Goal: Obtain resource: Download file/media

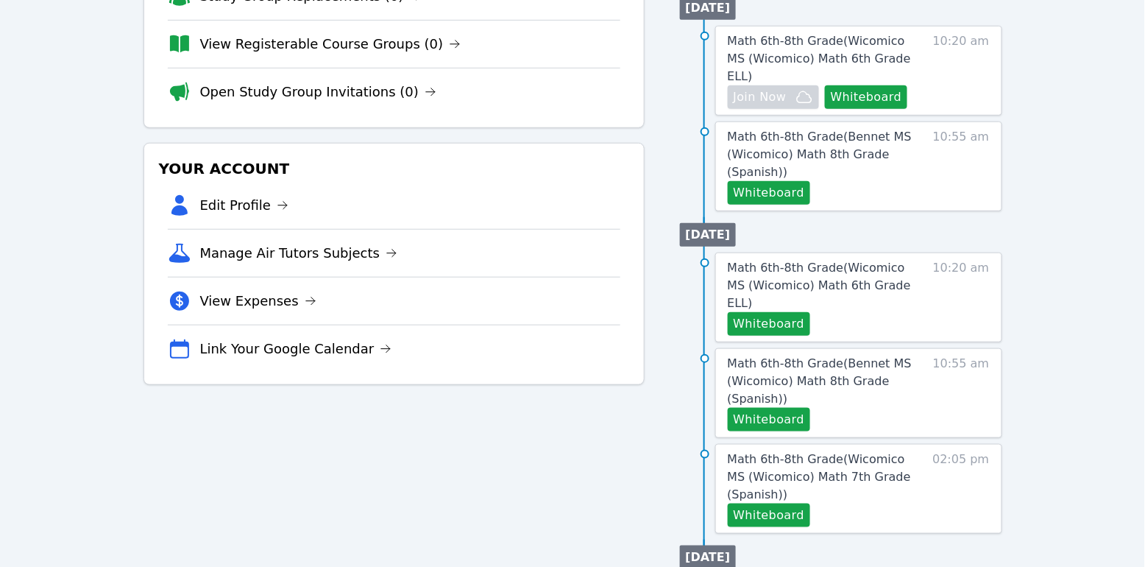
scroll to position [278, 0]
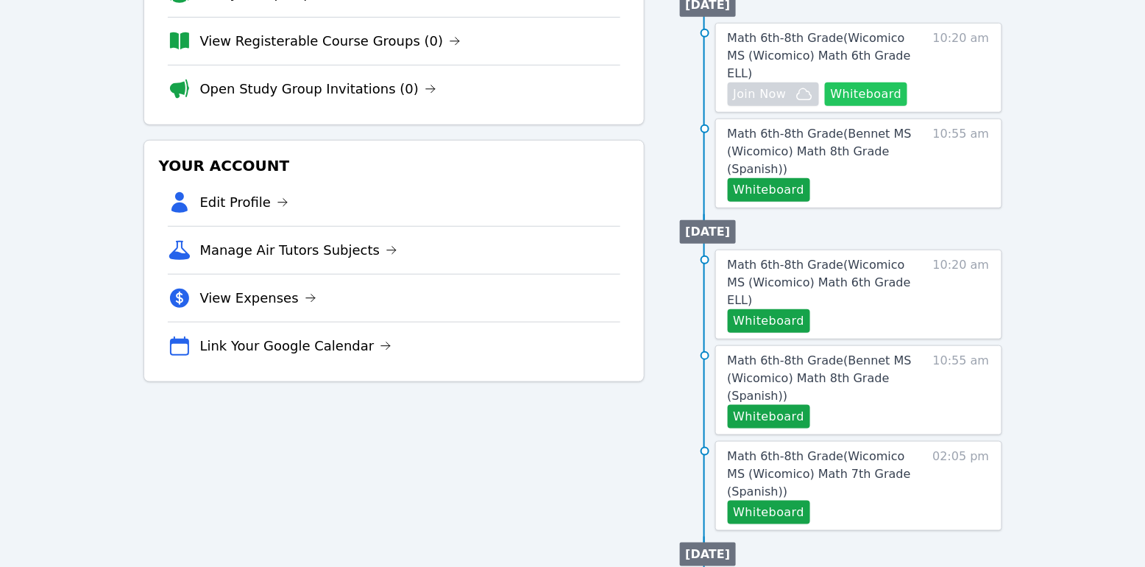
click at [882, 82] on button "Whiteboard" at bounding box center [866, 94] width 83 height 24
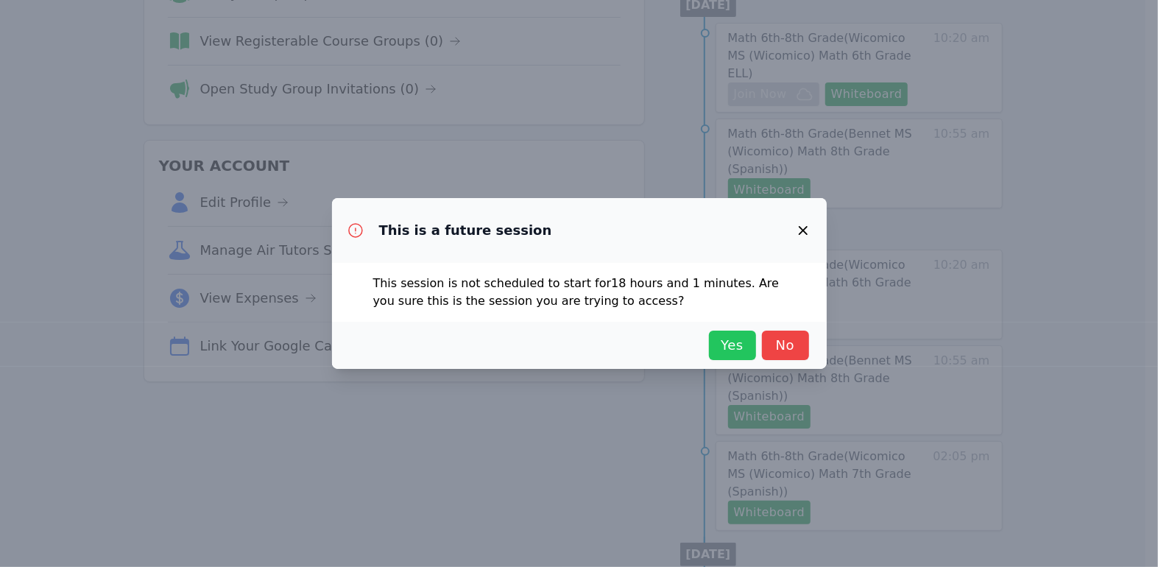
click at [748, 353] on span "Yes" at bounding box center [732, 345] width 32 height 21
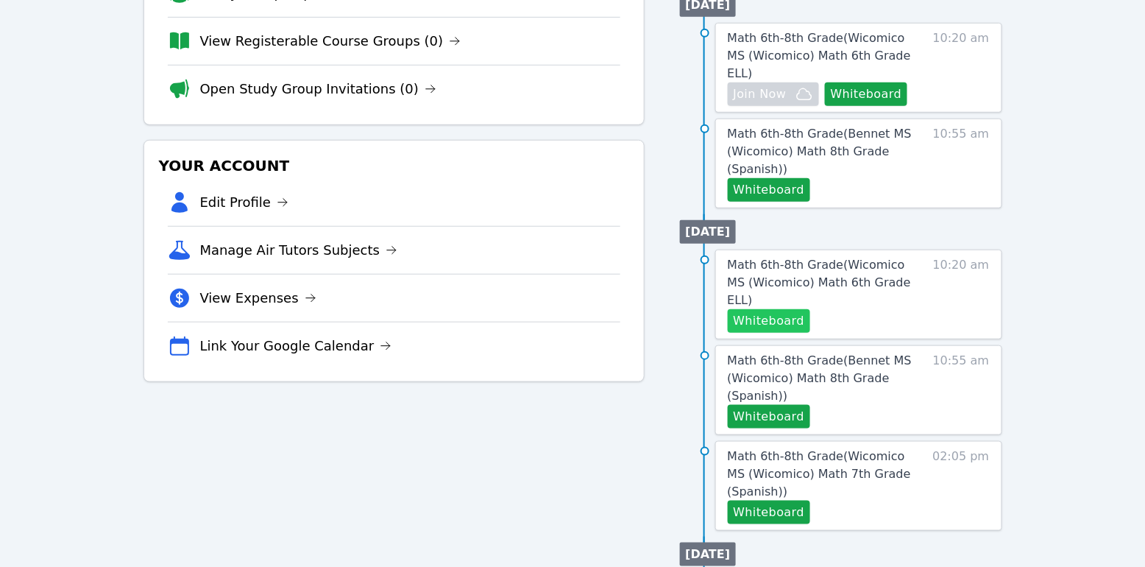
click at [776, 309] on button "Whiteboard" at bounding box center [769, 321] width 83 height 24
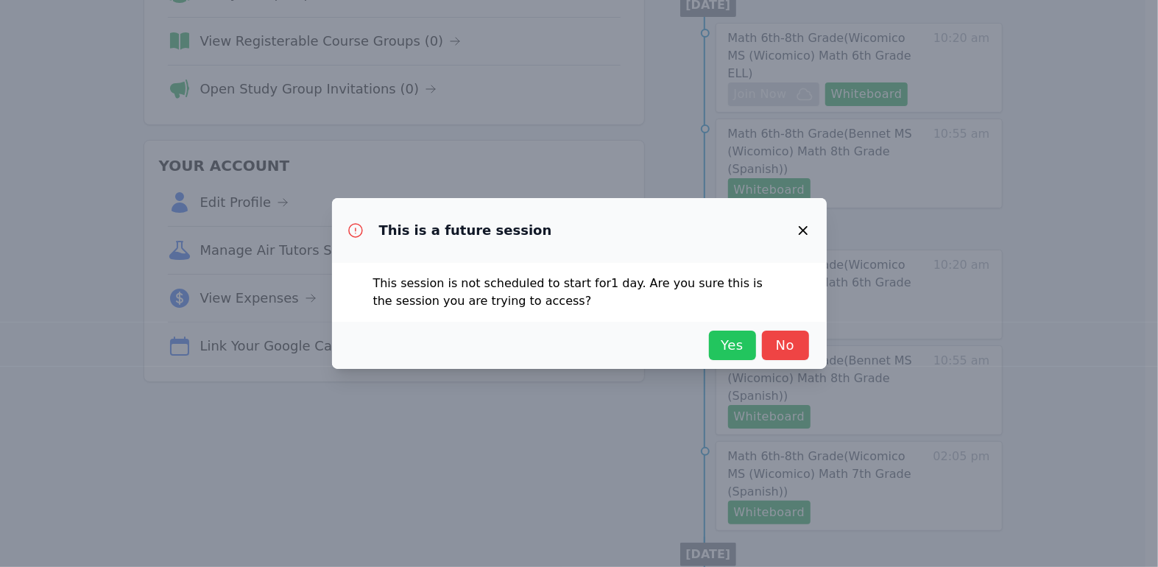
click at [750, 345] on button "Yes" at bounding box center [732, 344] width 47 height 29
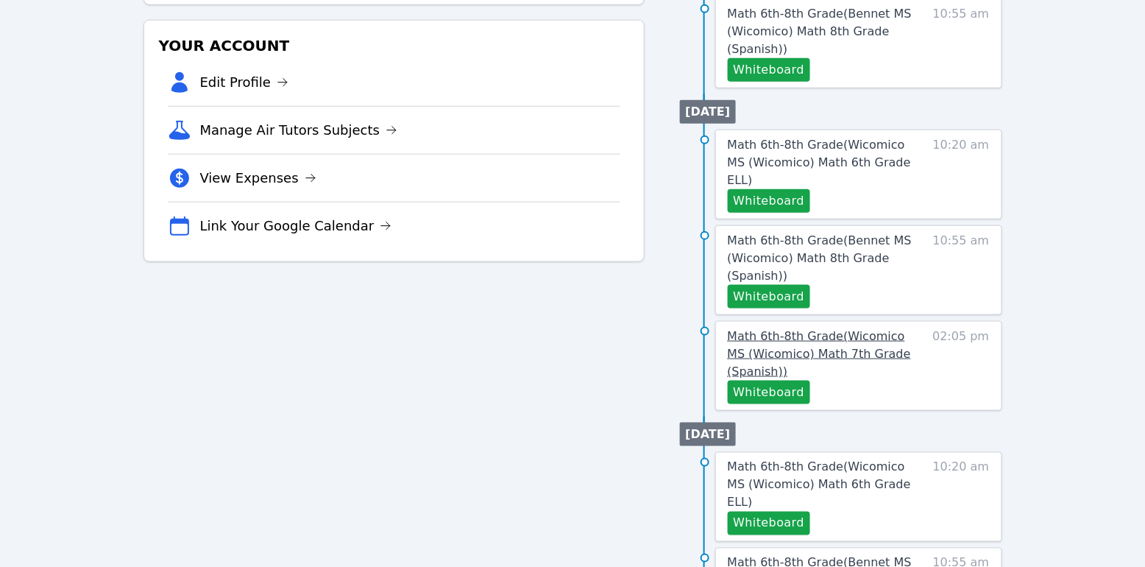
scroll to position [428, 0]
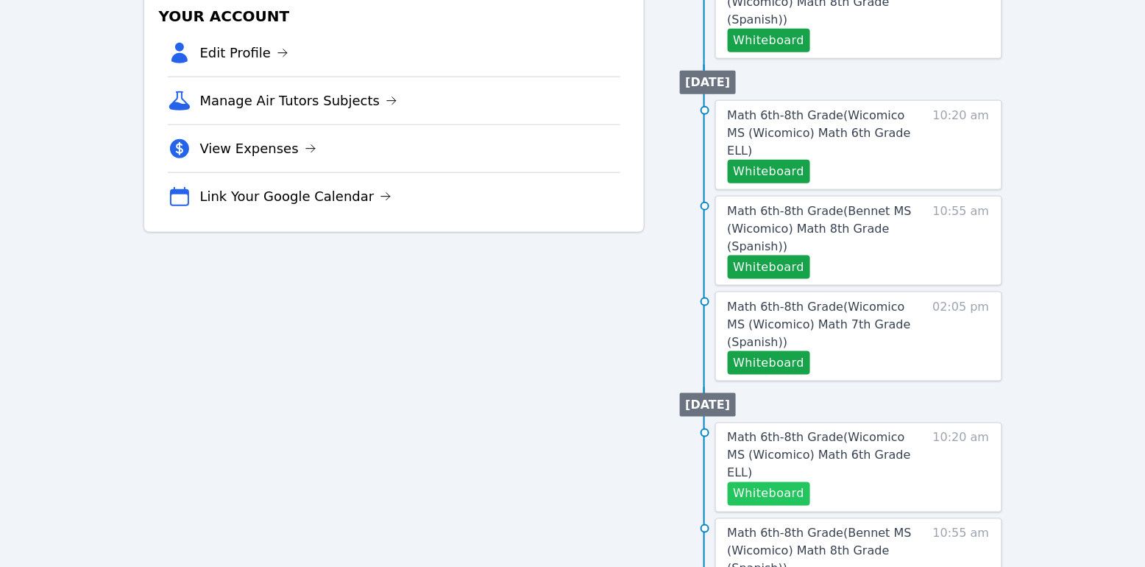
click at [782, 482] on button "Whiteboard" at bounding box center [769, 494] width 83 height 24
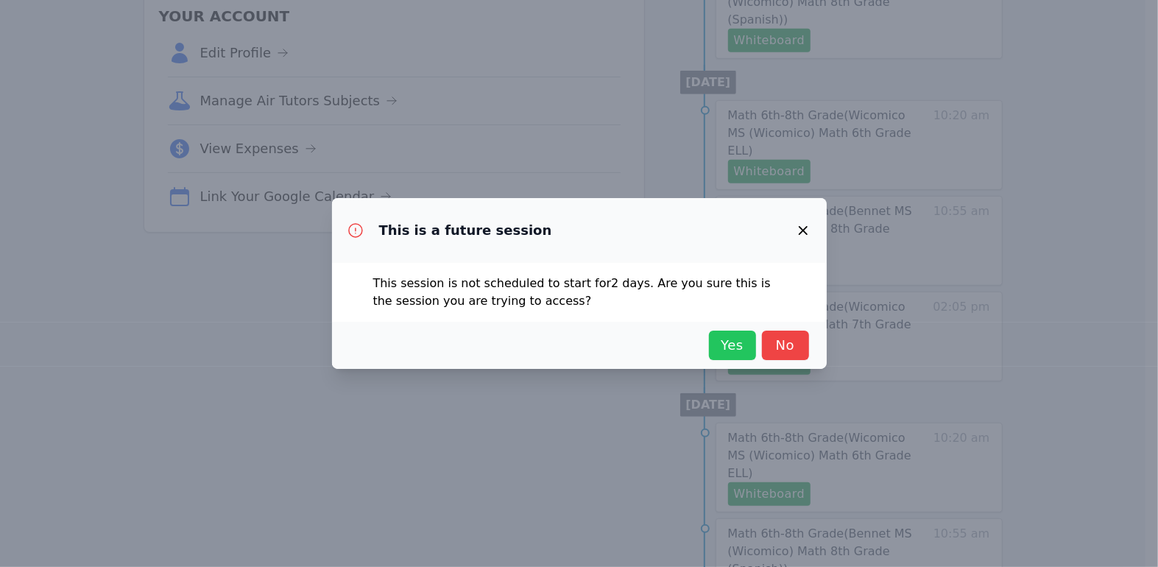
click at [740, 355] on span "Yes" at bounding box center [732, 345] width 32 height 21
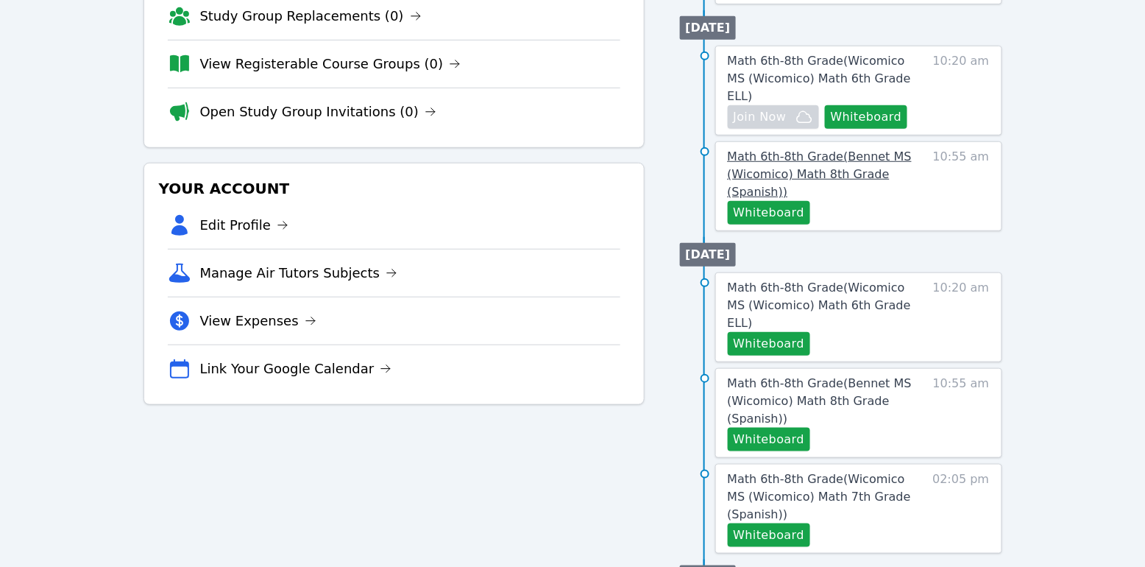
scroll to position [266, 0]
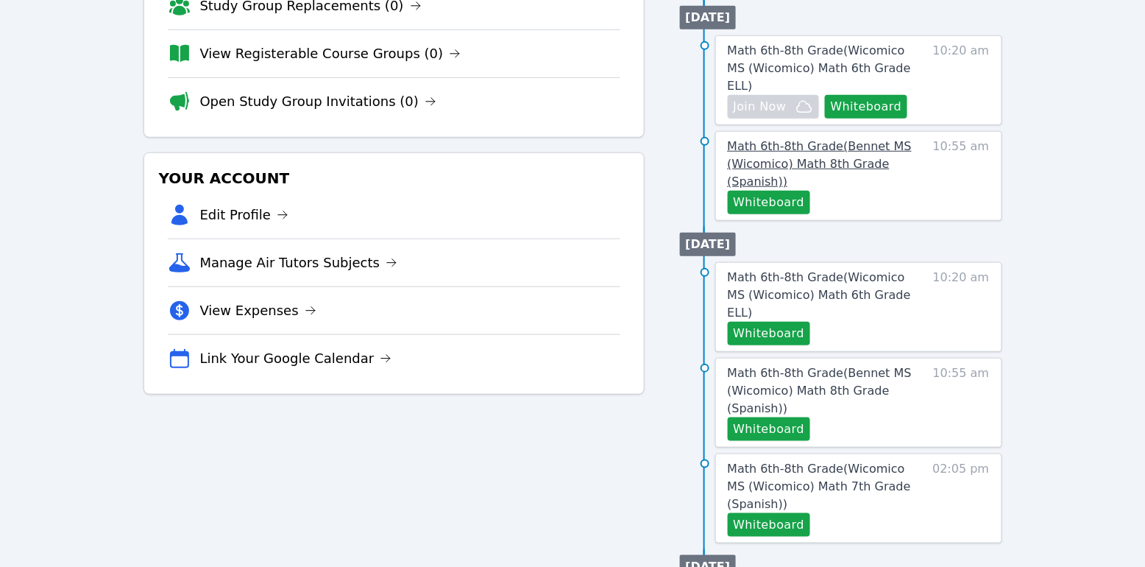
click at [785, 143] on span "Math 6th-8th Grade ( Bennet MS (Wicomico) Math 8th Grade (Spanish) )" at bounding box center [820, 163] width 184 height 49
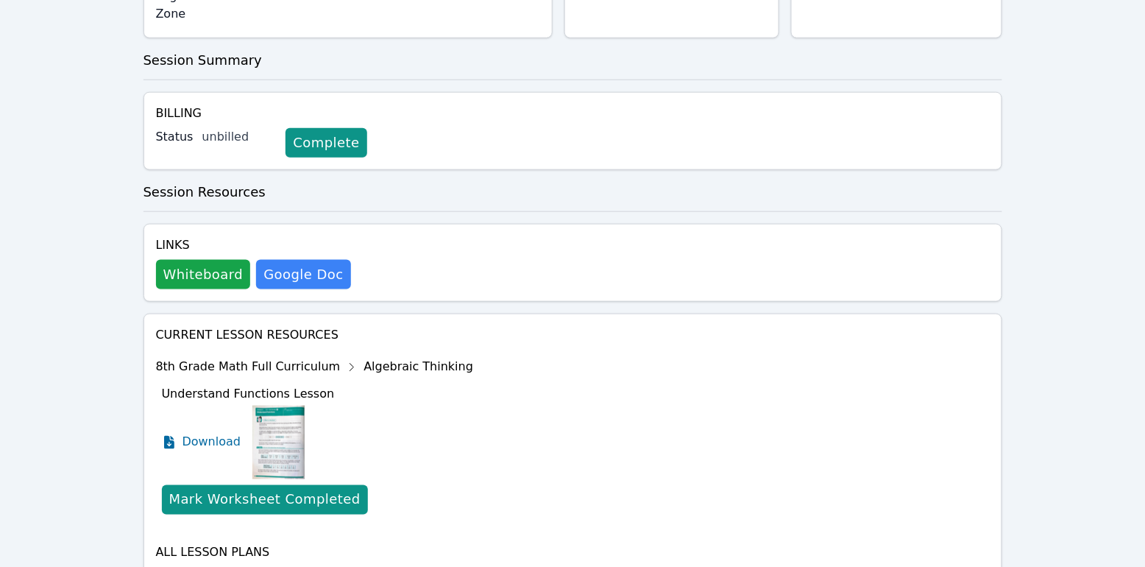
scroll to position [436, 0]
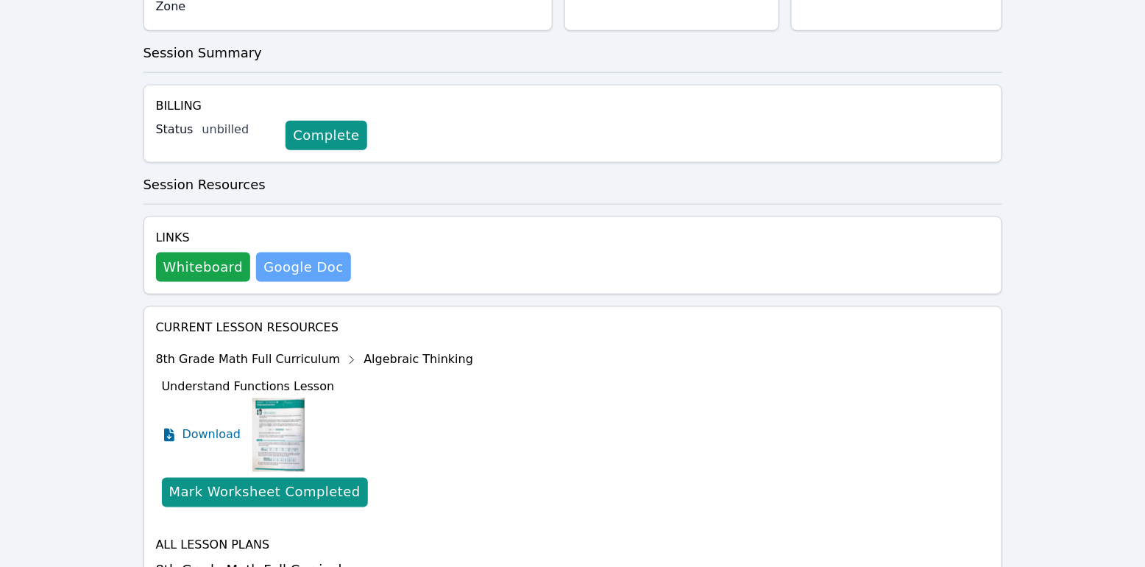
click at [300, 252] on link "Google Doc" at bounding box center [303, 266] width 94 height 29
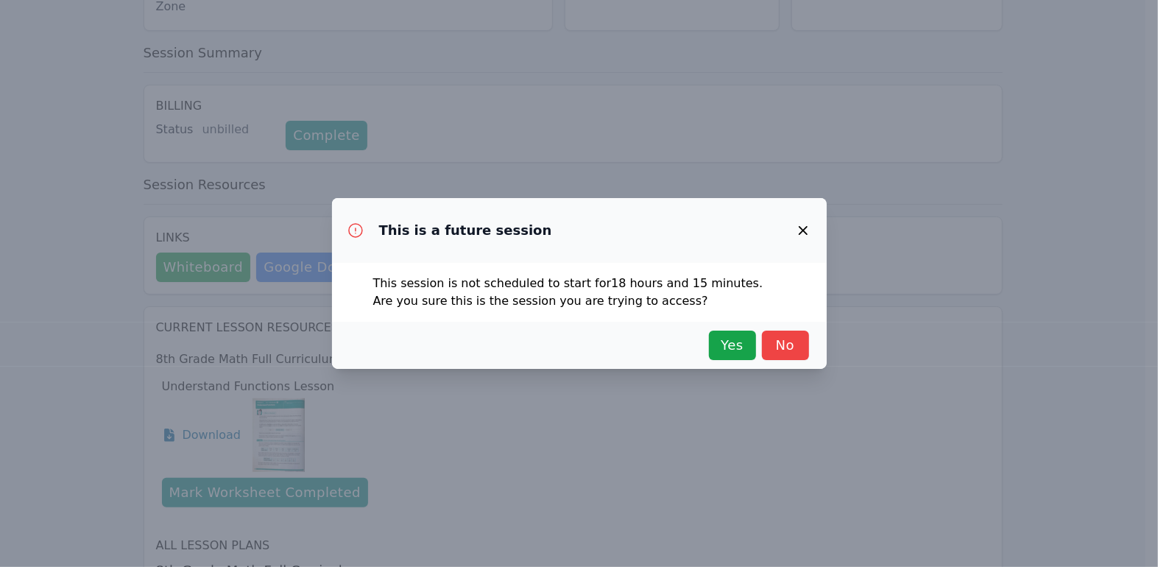
click at [804, 229] on icon "button" at bounding box center [802, 230] width 9 height 9
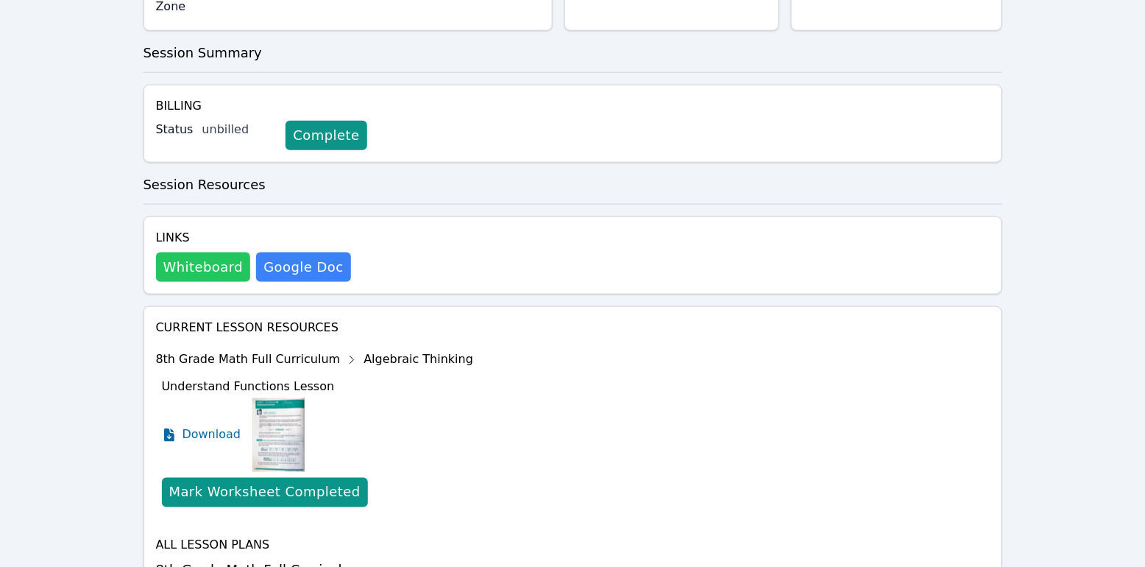
click at [228, 252] on button "Whiteboard" at bounding box center [203, 266] width 95 height 29
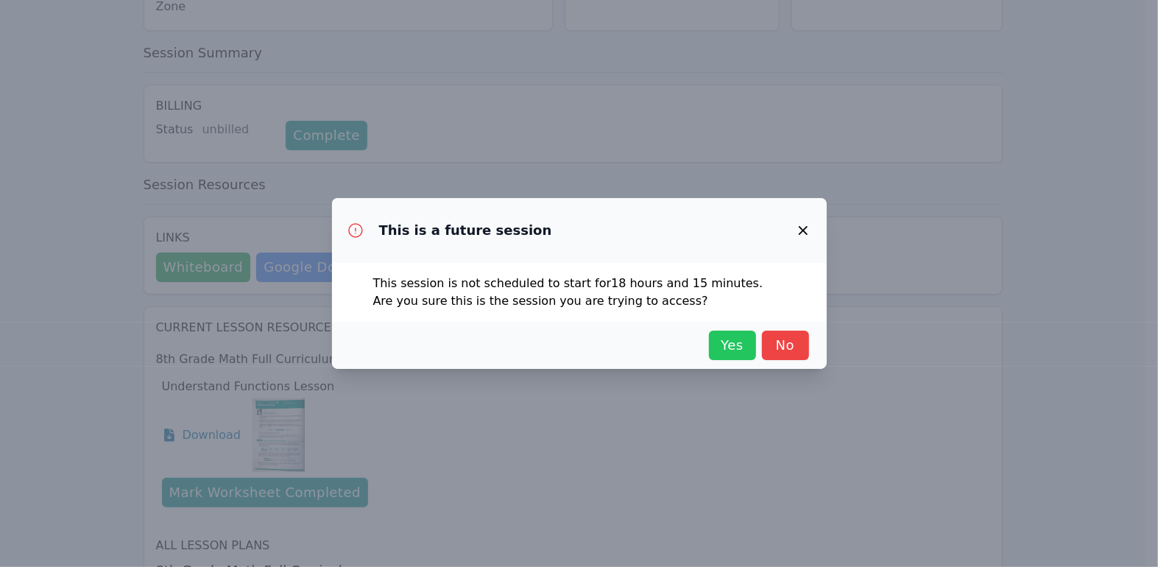
click at [746, 336] on span "Yes" at bounding box center [732, 345] width 32 height 21
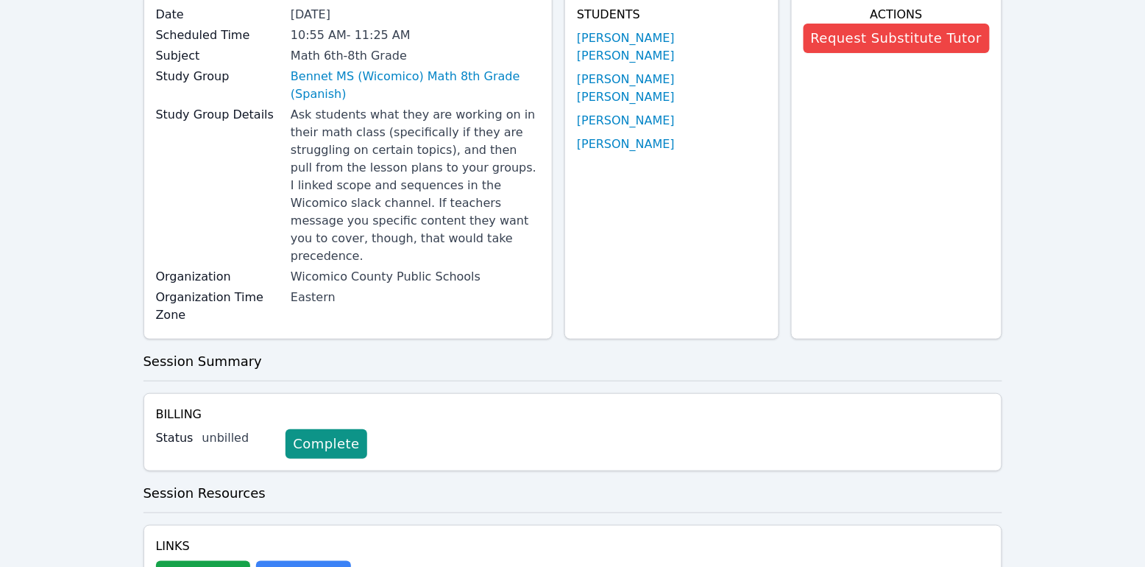
scroll to position [0, 0]
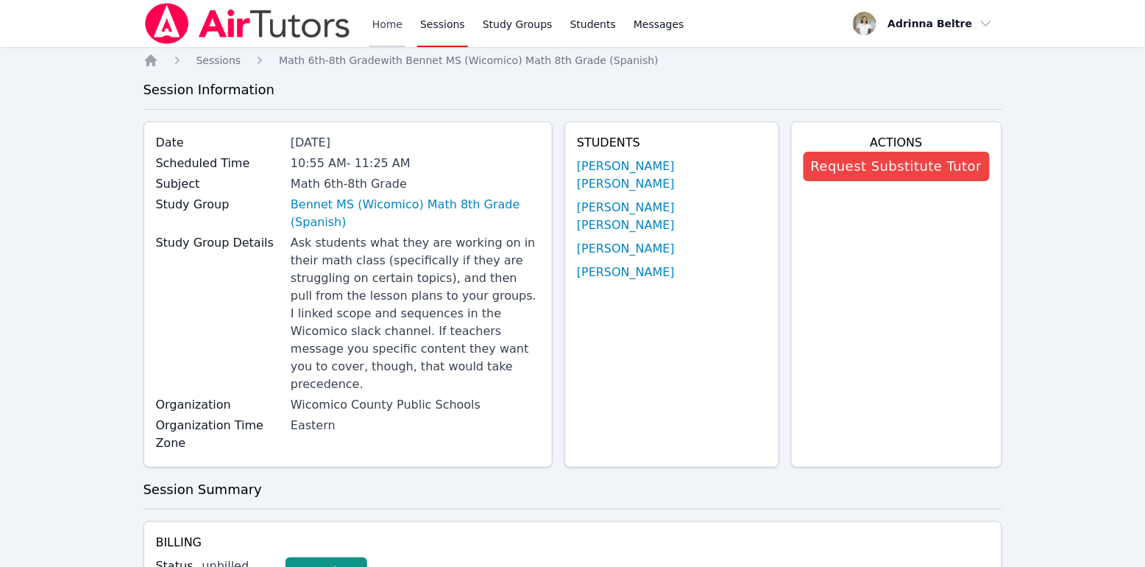
click at [387, 26] on link "Home" at bounding box center [387, 23] width 36 height 47
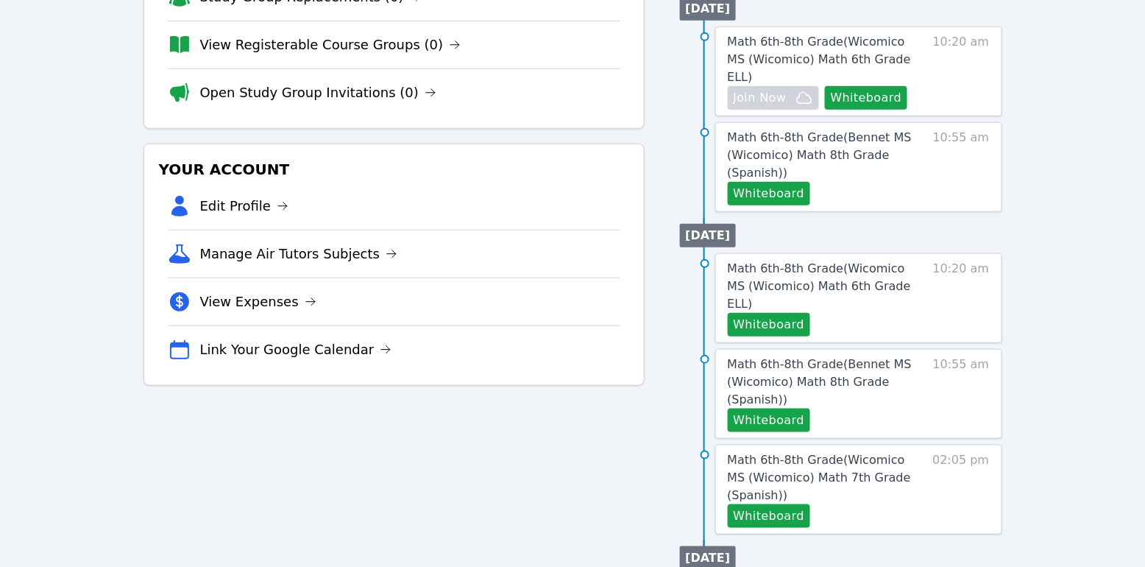
scroll to position [297, 0]
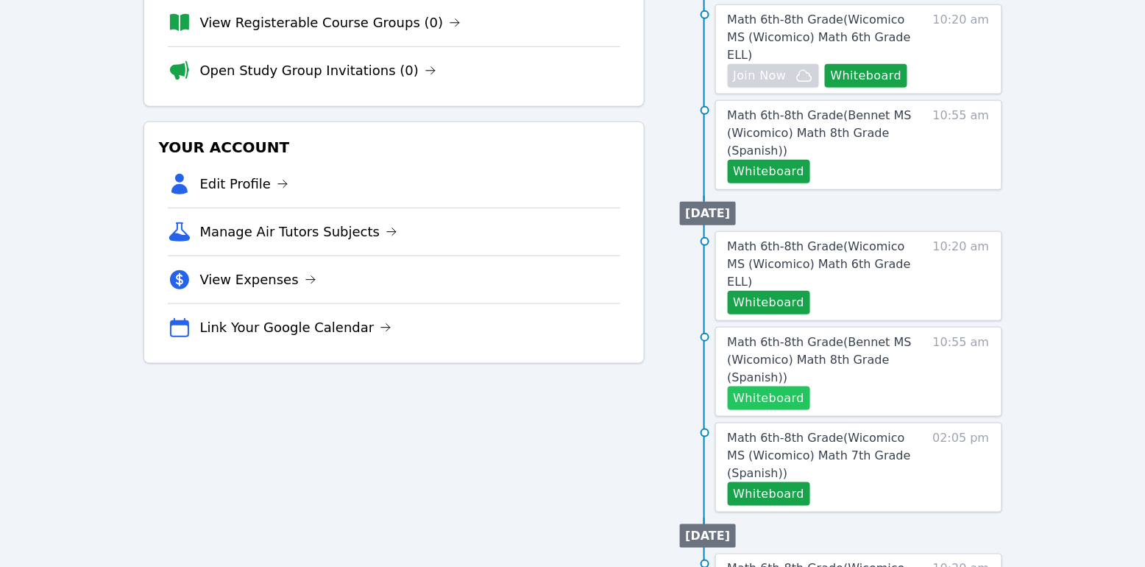
click at [795, 386] on button "Whiteboard" at bounding box center [769, 398] width 83 height 24
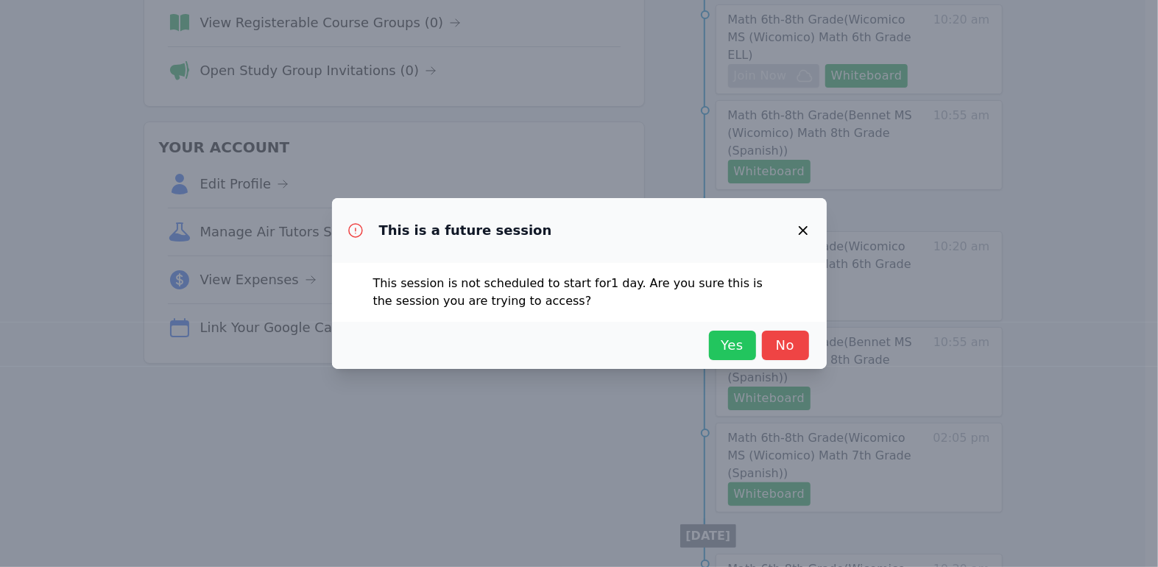
click at [741, 336] on span "Yes" at bounding box center [732, 345] width 32 height 21
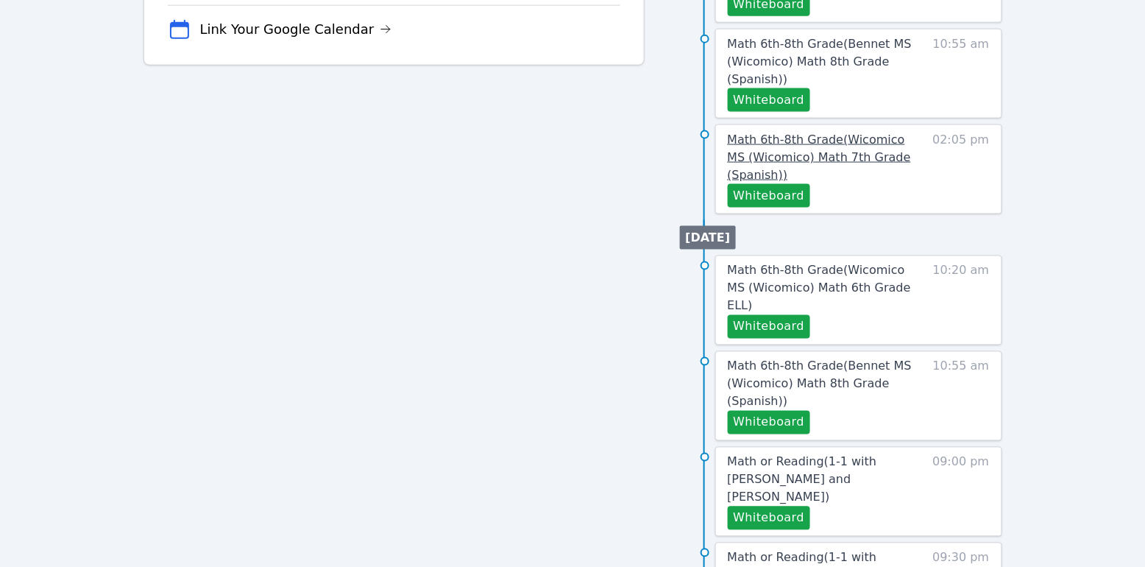
scroll to position [626, 0]
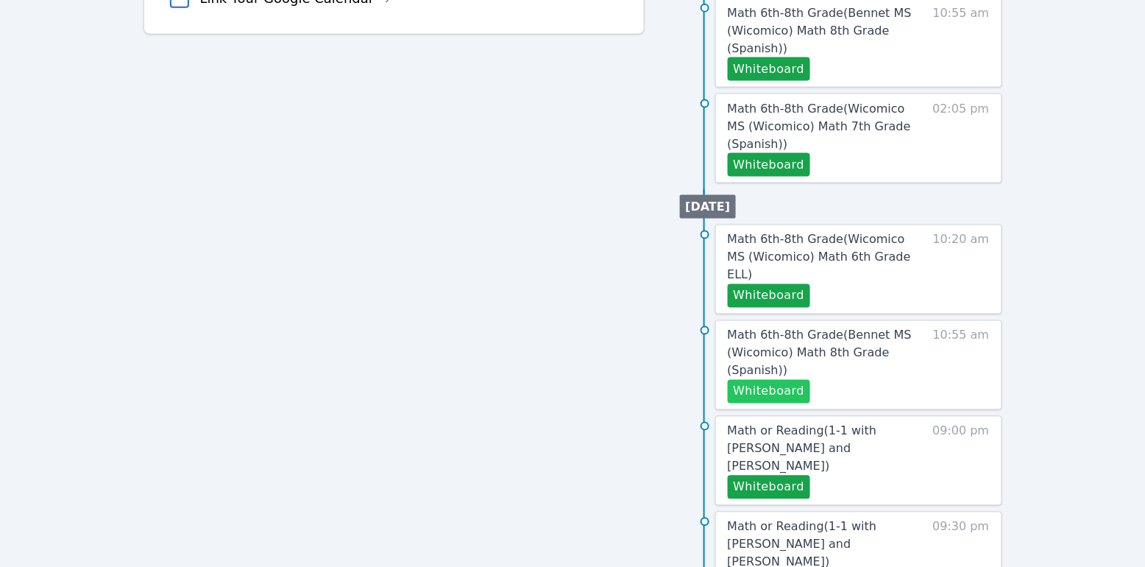
click at [785, 380] on button "Whiteboard" at bounding box center [769, 392] width 83 height 24
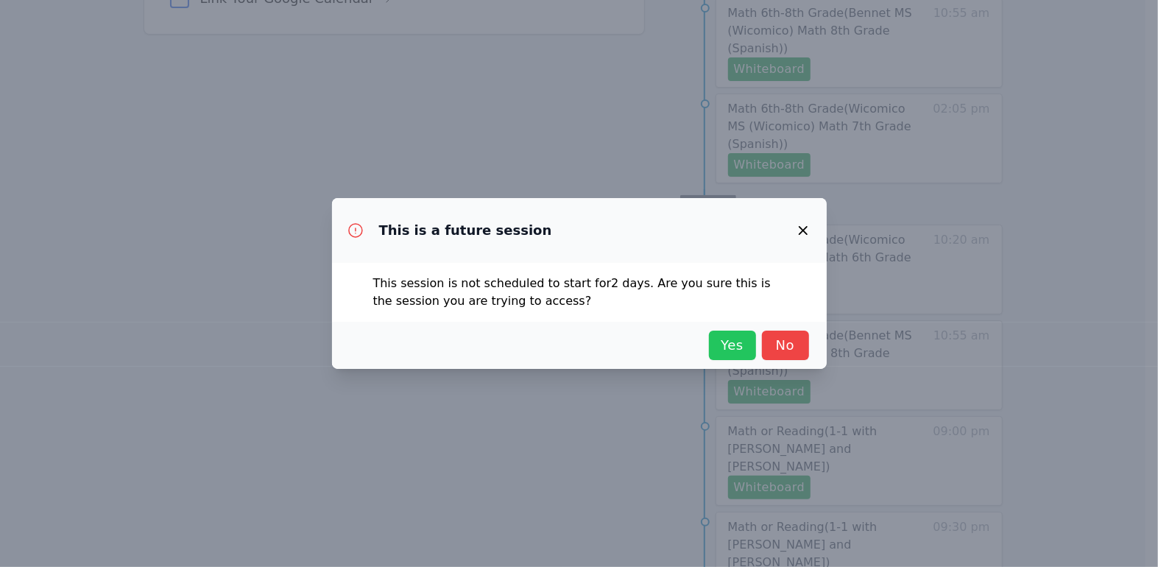
click at [709, 352] on button "Yes" at bounding box center [732, 344] width 47 height 29
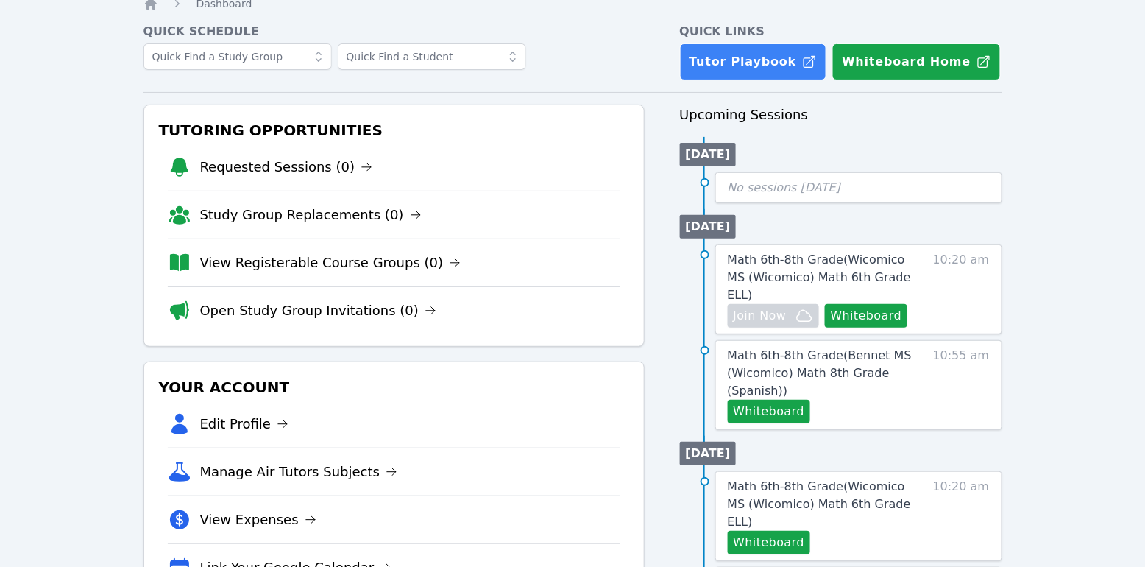
scroll to position [83, 0]
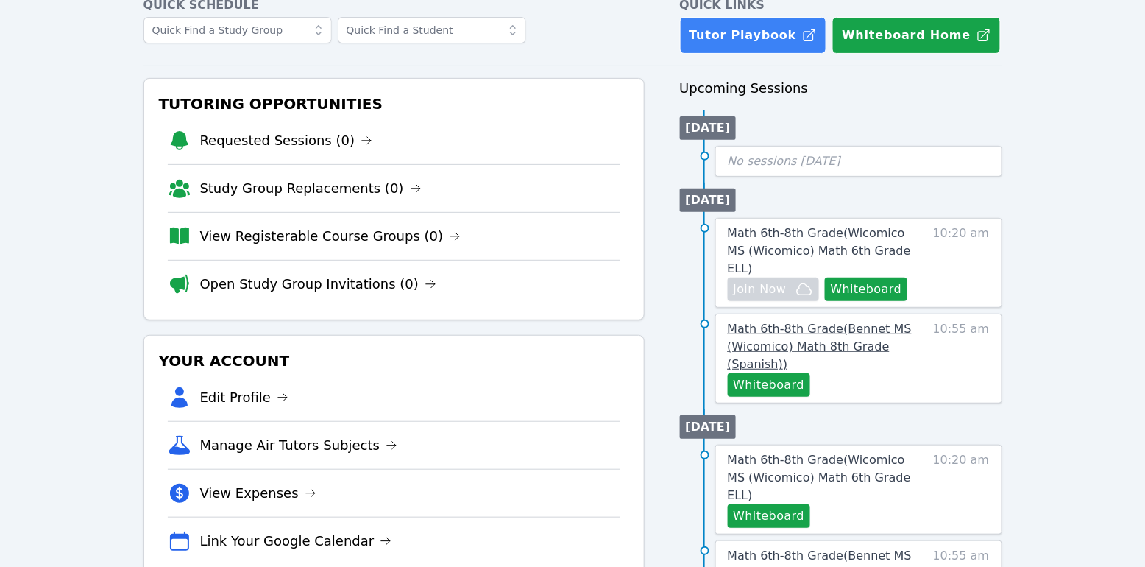
click at [801, 322] on span "Math 6th-8th Grade ( Bennet MS (Wicomico) Math 8th Grade (Spanish) )" at bounding box center [820, 346] width 184 height 49
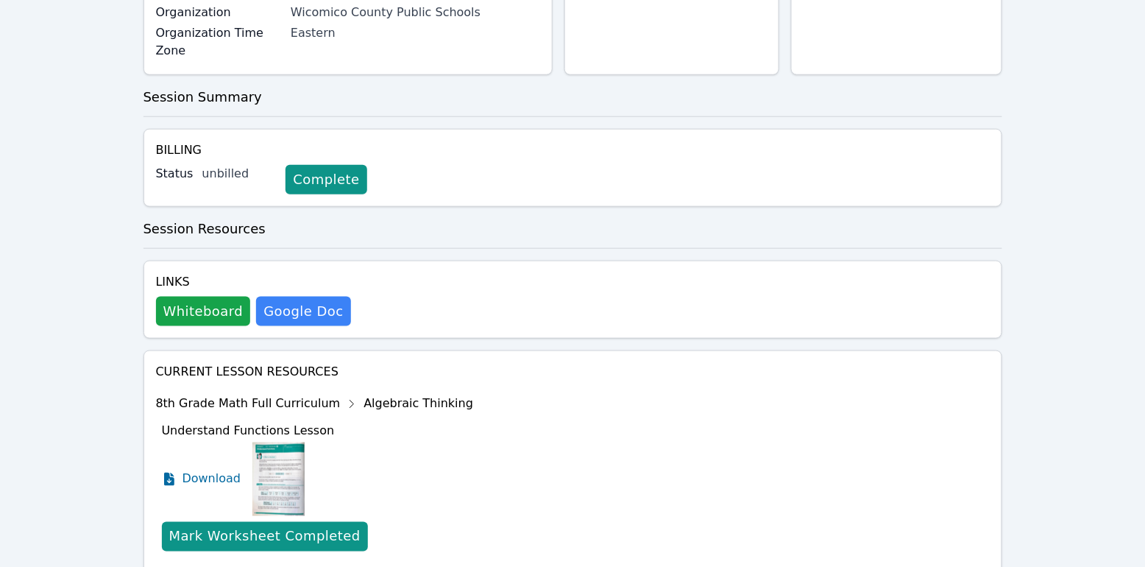
scroll to position [449, 0]
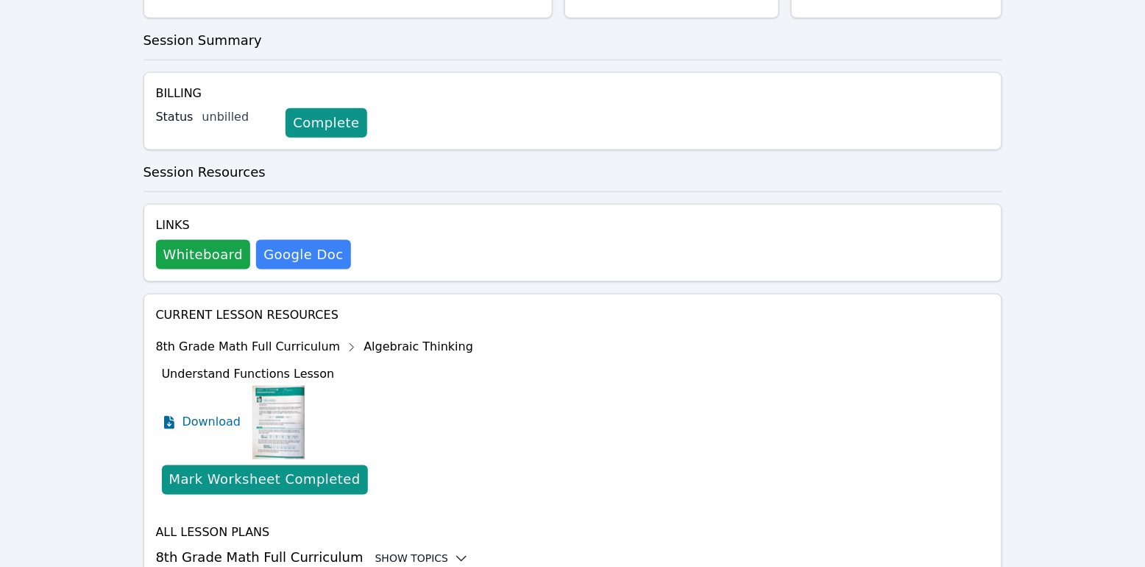
click at [377, 551] on div "Show Topics" at bounding box center [422, 558] width 94 height 15
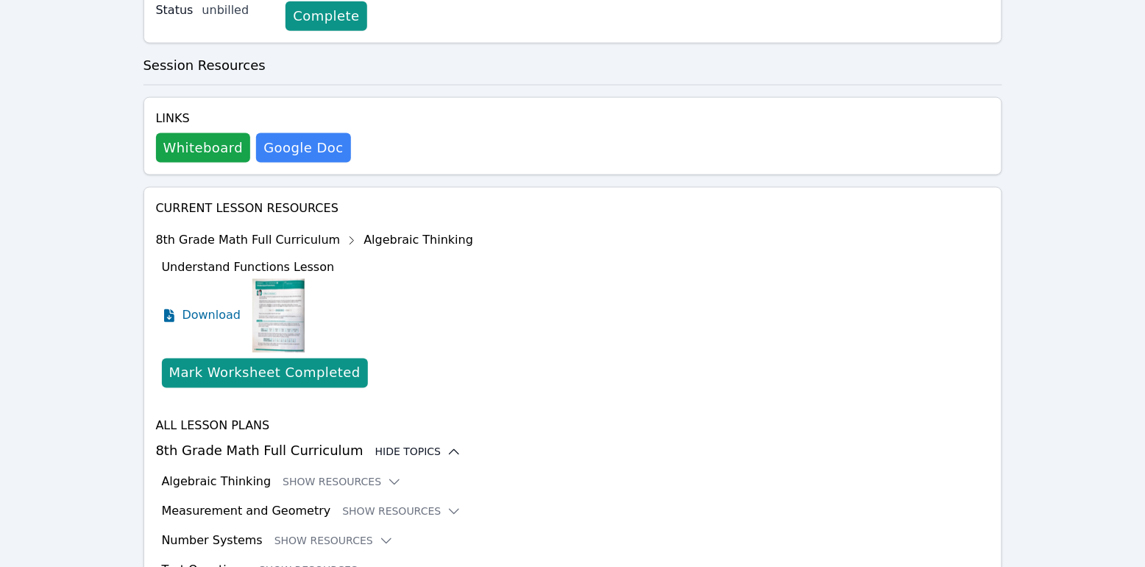
scroll to position [569, 0]
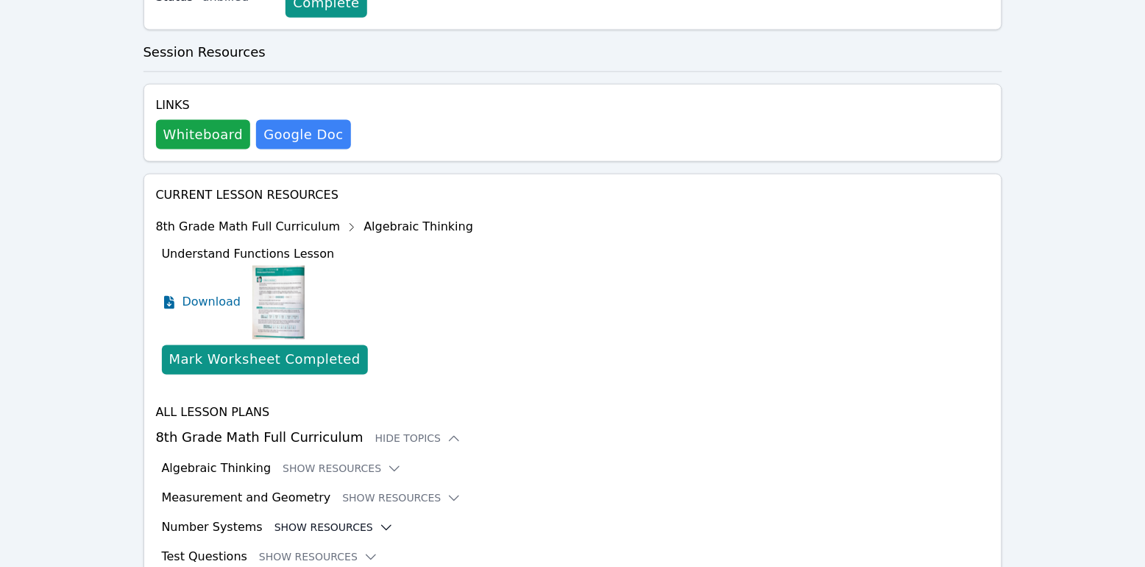
click at [328, 520] on button "Show Resources" at bounding box center [334, 527] width 119 height 15
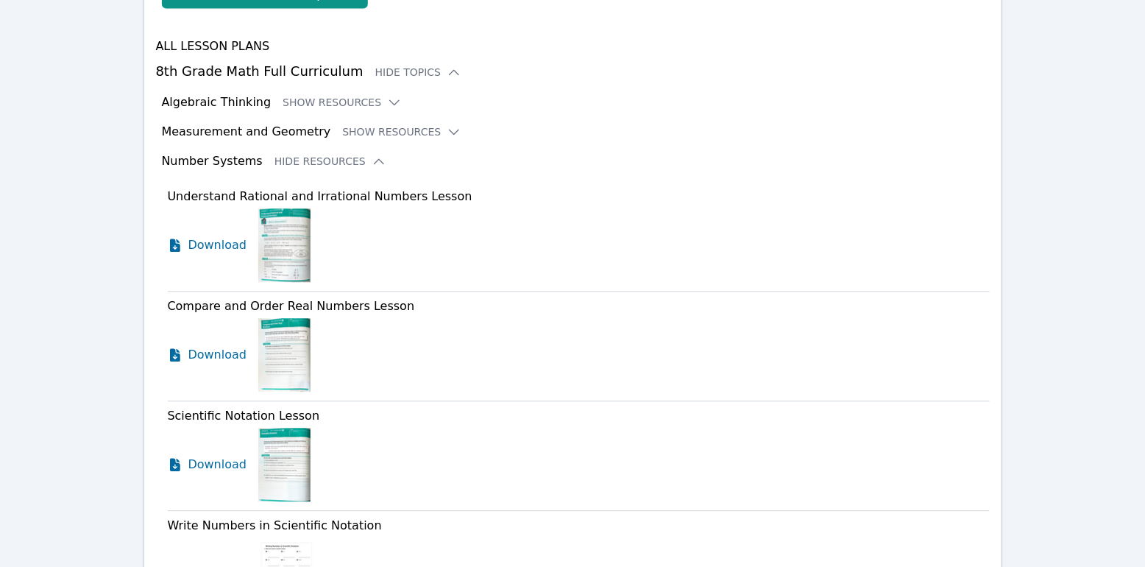
scroll to position [704, 0]
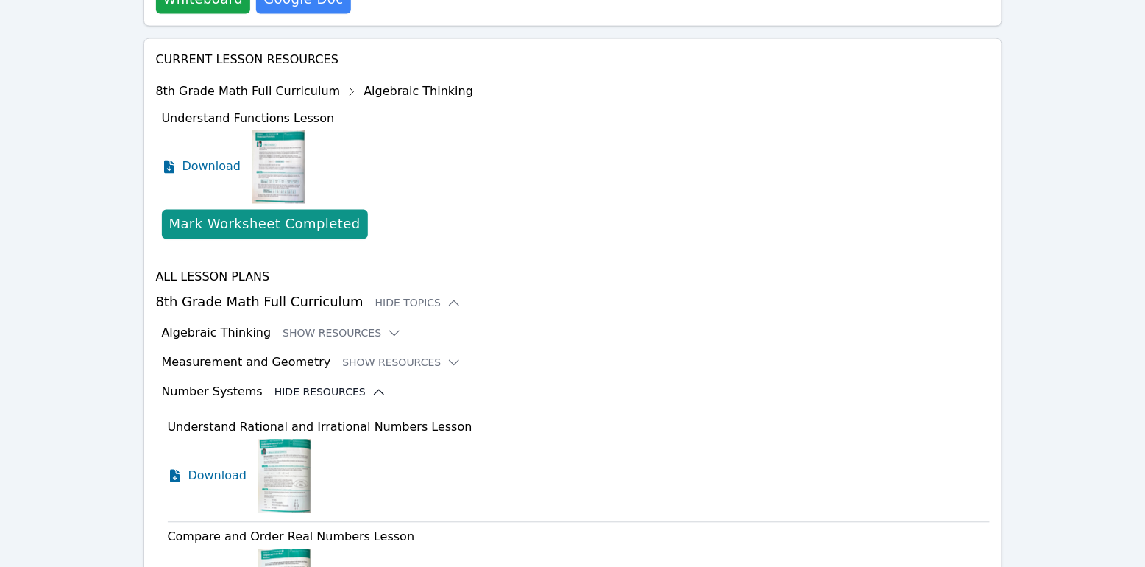
click at [333, 385] on button "Hide Resources" at bounding box center [331, 392] width 112 height 15
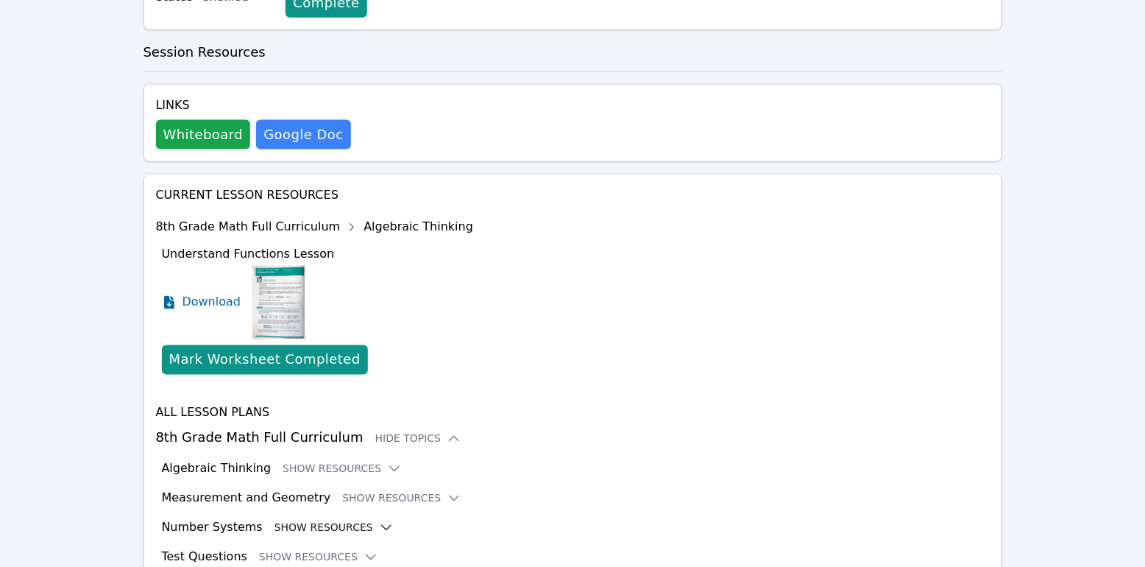
click at [343, 520] on button "Show Resources" at bounding box center [334, 527] width 119 height 15
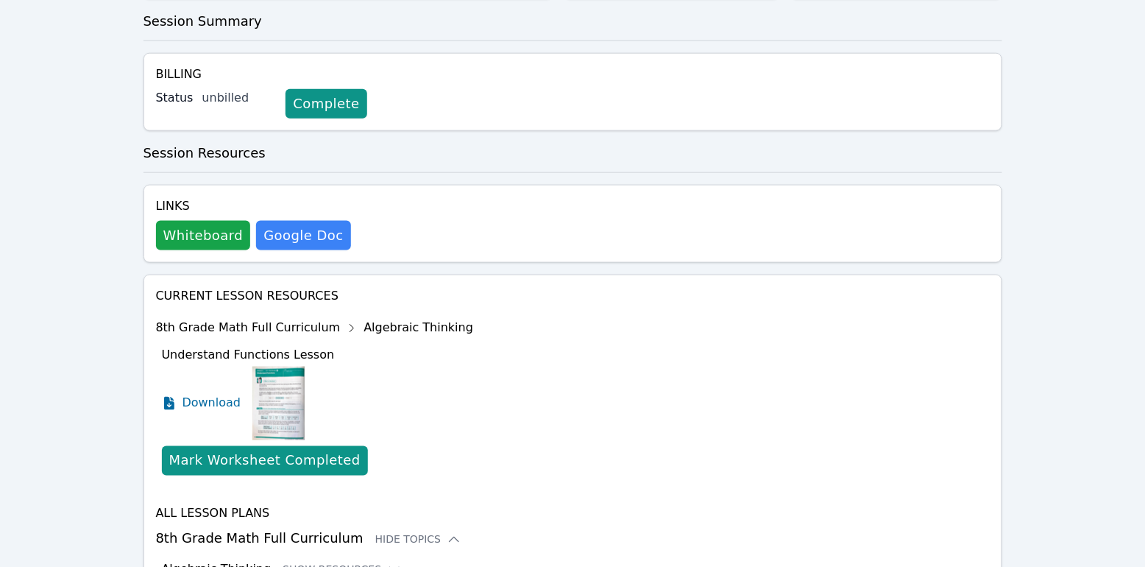
scroll to position [732, 0]
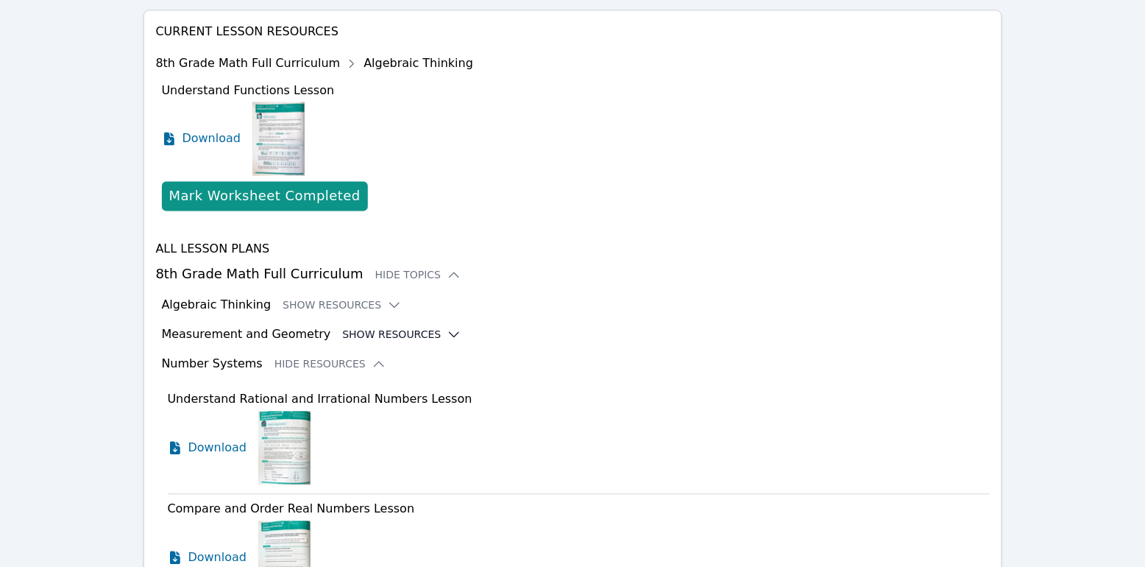
click at [375, 327] on button "Show Resources" at bounding box center [401, 334] width 119 height 15
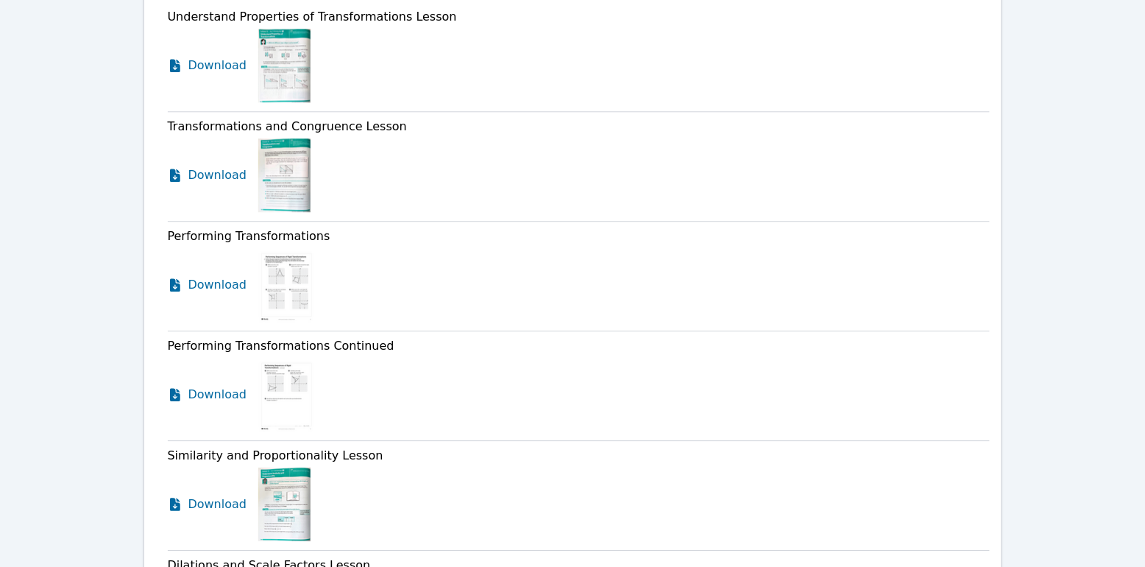
scroll to position [642, 0]
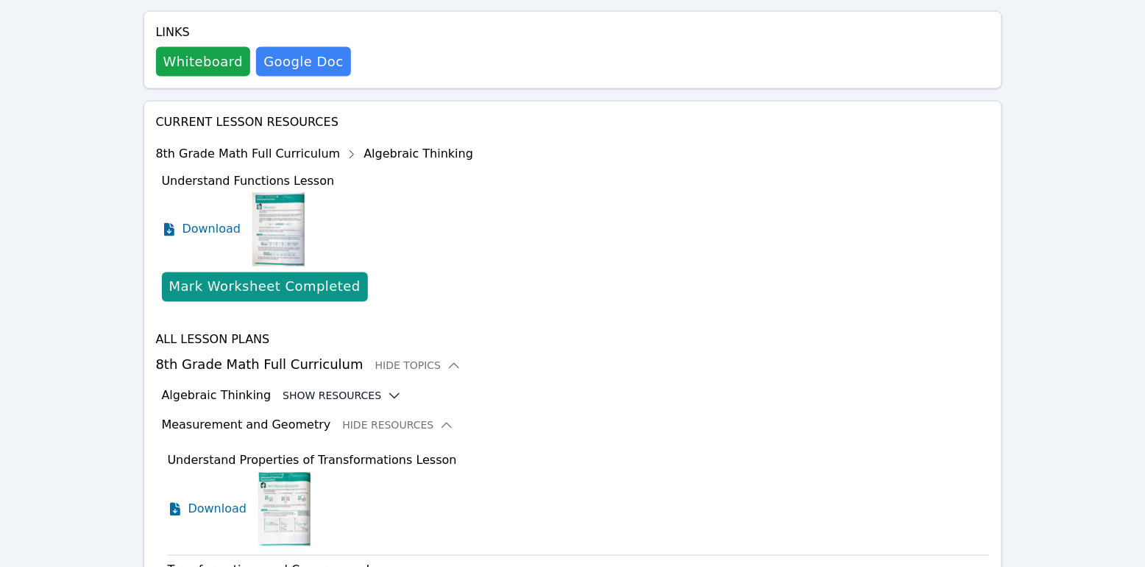
click at [348, 389] on button "Show Resources" at bounding box center [342, 396] width 119 height 15
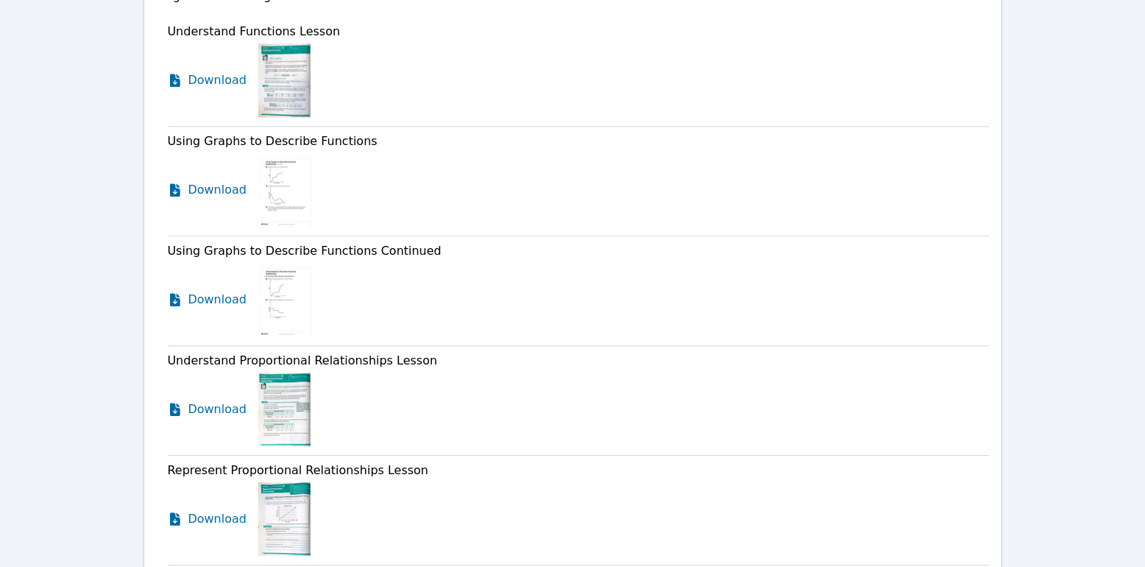
scroll to position [1043, 0]
click at [185, 371] on link "Download" at bounding box center [211, 408] width 86 height 74
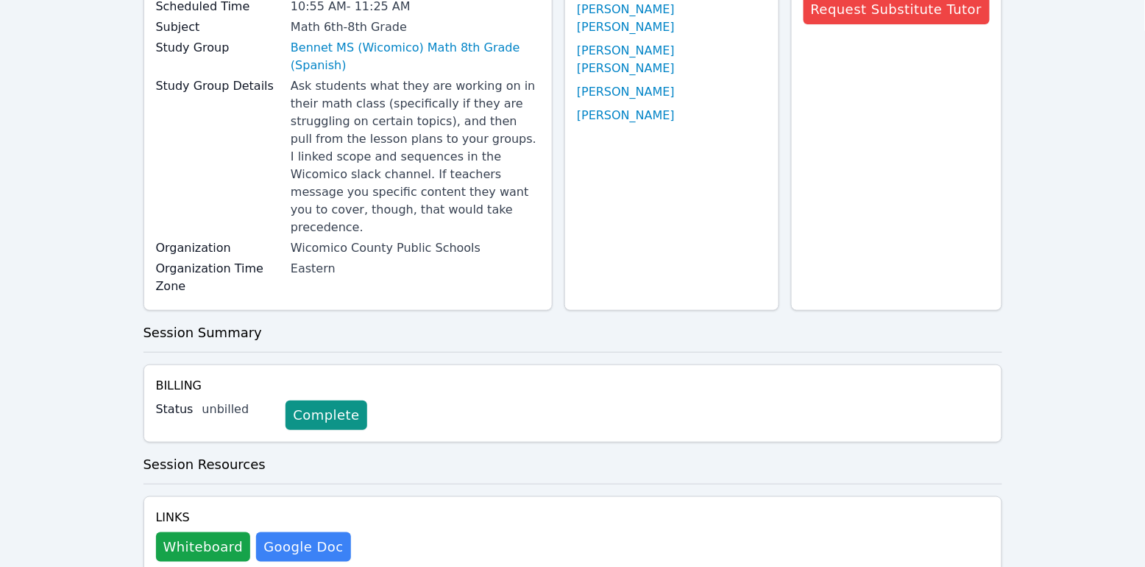
scroll to position [0, 0]
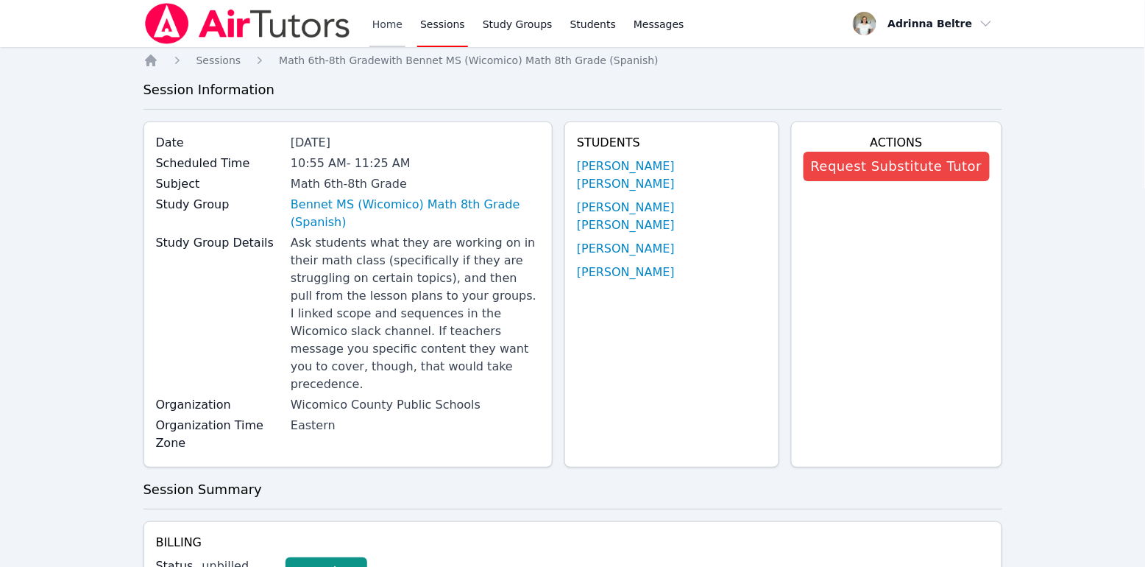
click at [383, 7] on link "Home" at bounding box center [387, 23] width 36 height 47
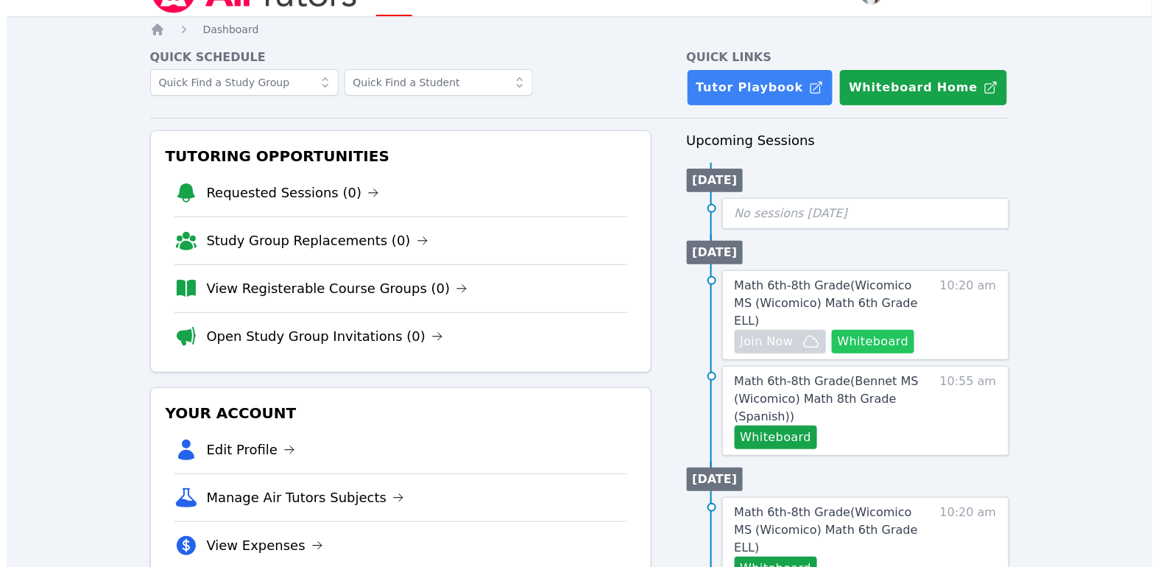
scroll to position [34, 0]
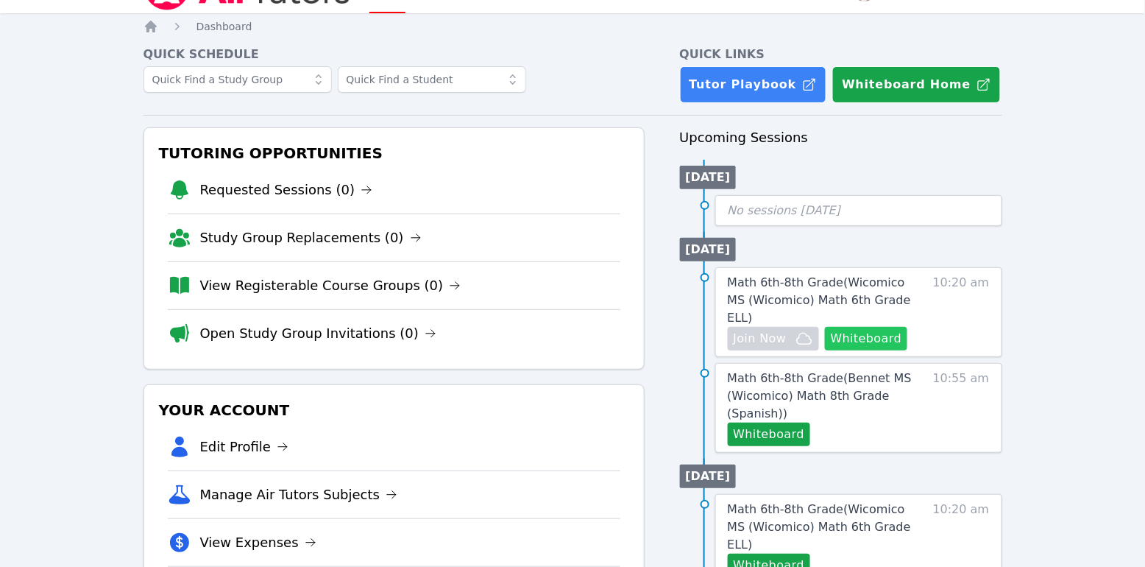
click at [868, 327] on button "Whiteboard" at bounding box center [866, 339] width 83 height 24
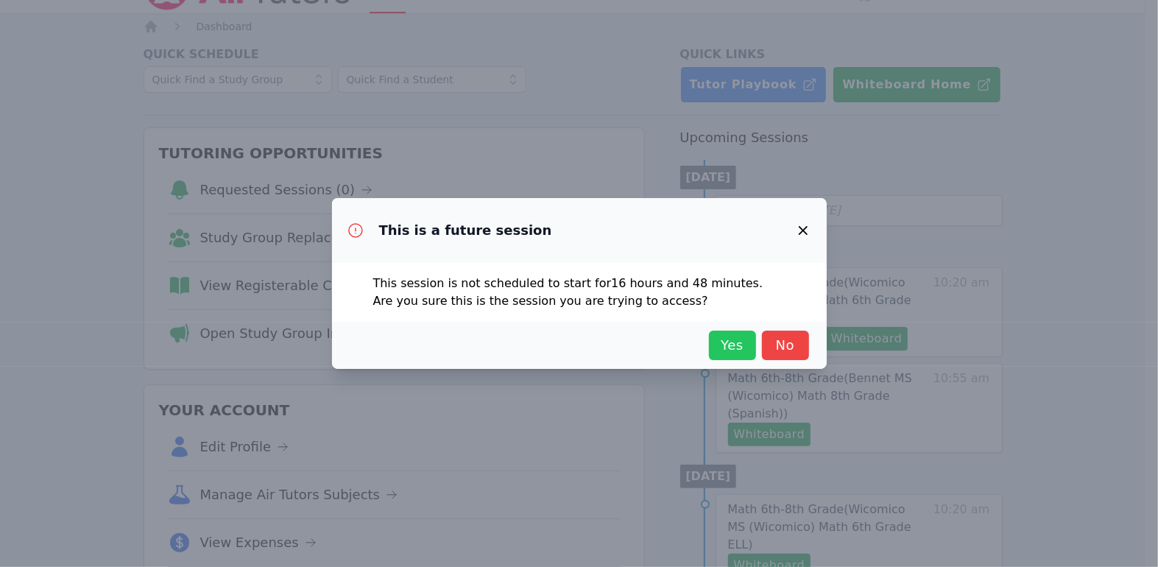
click at [721, 346] on span "Yes" at bounding box center [732, 345] width 32 height 21
